Goal: Transaction & Acquisition: Purchase product/service

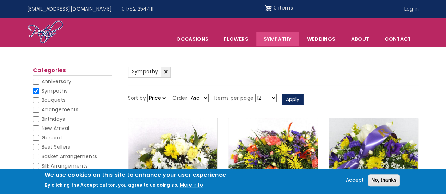
click at [35, 99] on input "Bouquets" at bounding box center [36, 100] width 6 height 6
checkbox input "false"
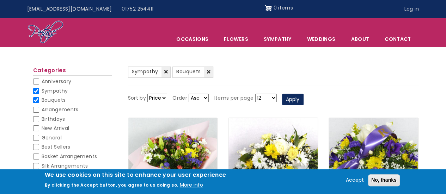
click at [35, 92] on input "Sympathy" at bounding box center [36, 91] width 6 height 6
checkbox input "false"
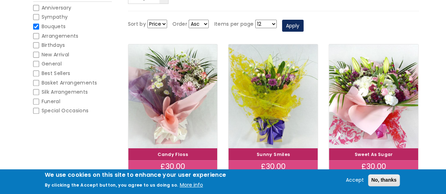
scroll to position [101, 0]
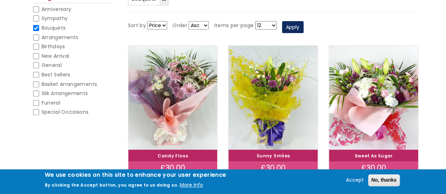
click at [35, 83] on input "Basket Arrangements" at bounding box center [36, 84] width 6 height 6
checkbox input "false"
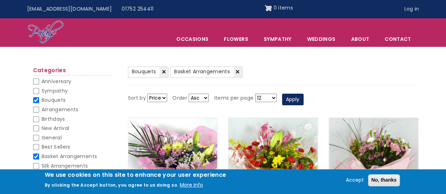
click at [35, 103] on input "Bouquets" at bounding box center [36, 100] width 6 height 6
checkbox input "false"
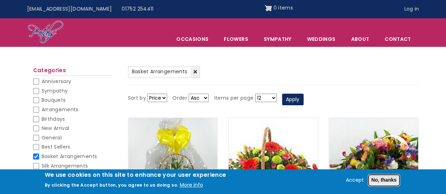
click at [391, 180] on button "No, thanks" at bounding box center [384, 181] width 32 height 12
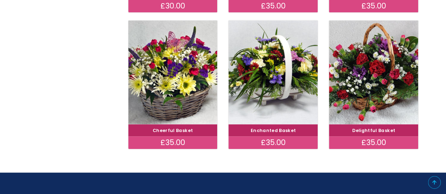
scroll to position [262, 0]
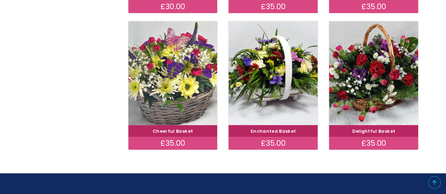
click at [173, 81] on img at bounding box center [173, 73] width 100 height 116
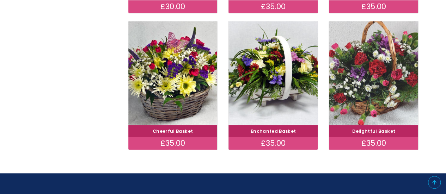
click at [386, 81] on img at bounding box center [374, 73] width 100 height 116
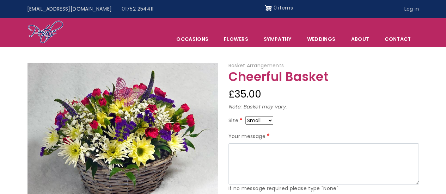
click at [269, 121] on select "Small Medium Large" at bounding box center [259, 120] width 28 height 8
select select "10"
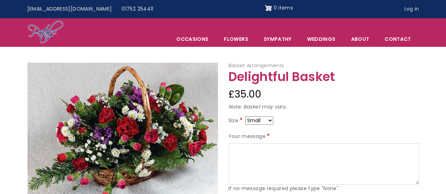
click at [269, 119] on select "Small Medium Large" at bounding box center [259, 120] width 28 height 8
select select "10"
